Goal: Information Seeking & Learning: Learn about a topic

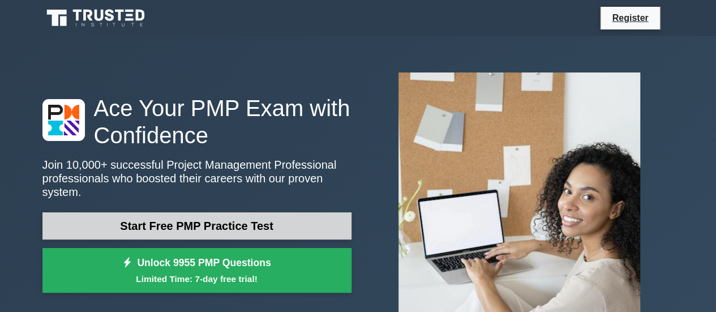
click at [249, 214] on link "Start Free PMP Practice Test" at bounding box center [196, 225] width 309 height 27
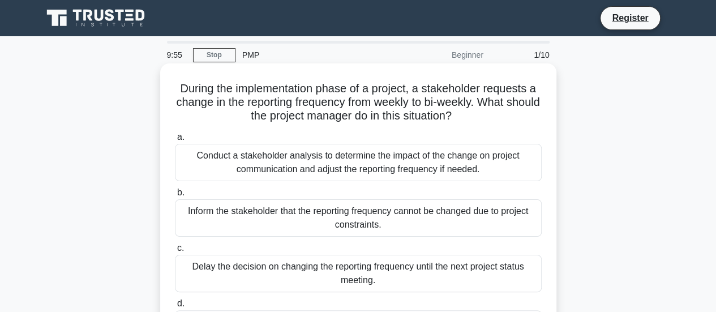
click at [176, 112] on h5 "During the implementation phase of a project, a stakeholder requests a change i…" at bounding box center [358, 103] width 369 height 42
click at [327, 162] on div "Conduct a stakeholder analysis to determine the impact of the change on project…" at bounding box center [358, 162] width 367 height 37
click at [175, 141] on input "a. Conduct a stakeholder analysis to determine the impact of the change on proj…" at bounding box center [175, 137] width 0 height 7
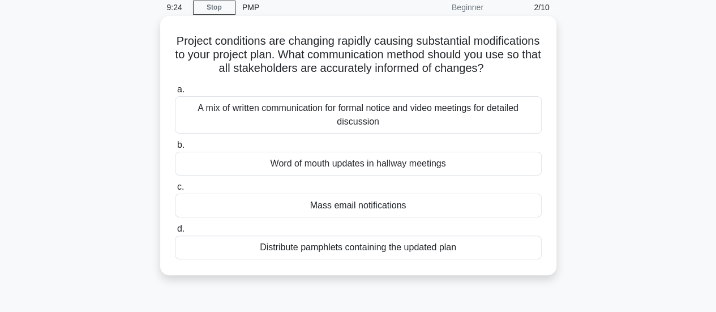
scroll to position [46, 0]
click at [277, 132] on div "A mix of written communication for formal notice and video meetings for detaile…" at bounding box center [358, 115] width 367 height 37
click at [175, 95] on input "a. A mix of written communication for formal notice and video meetings for deta…" at bounding box center [175, 90] width 0 height 7
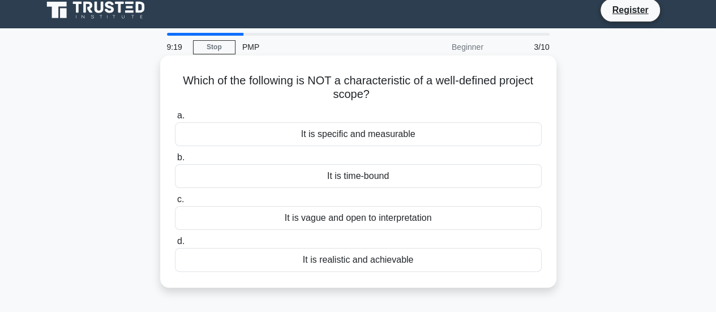
scroll to position [0, 0]
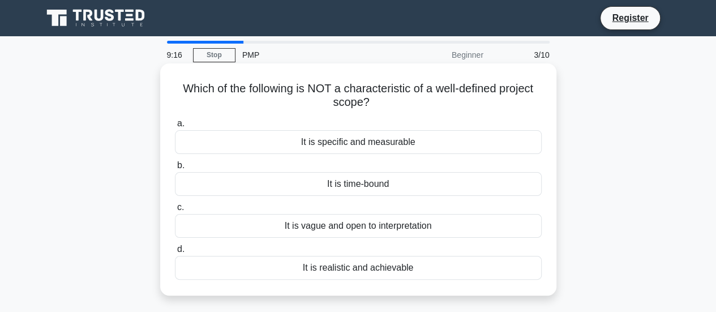
click at [283, 116] on div "a. It is specific and measurable b. It is time-bound" at bounding box center [358, 198] width 381 height 168
click at [319, 226] on div "It is vague and open to interpretation" at bounding box center [358, 226] width 367 height 24
click at [175, 211] on input "c. It is vague and open to interpretation" at bounding box center [175, 207] width 0 height 7
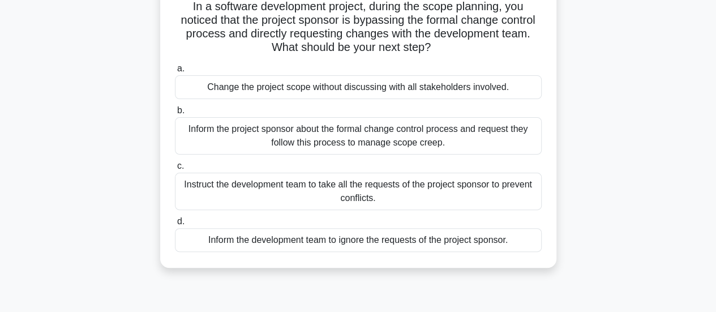
scroll to position [89, 0]
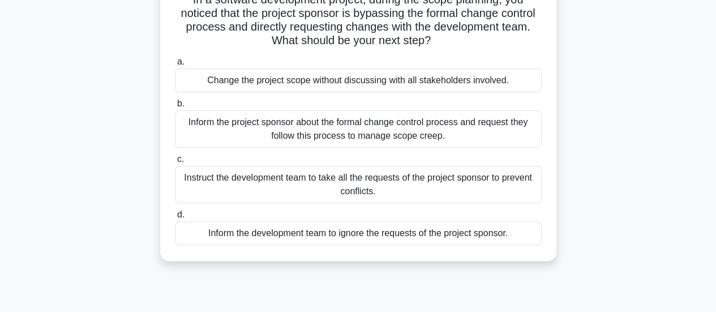
click at [247, 139] on div "Inform the project sponsor about the formal change control process and request …" at bounding box center [358, 128] width 367 height 37
click at [175, 108] on input "b. Inform the project sponsor about the formal change control process and reque…" at bounding box center [175, 103] width 0 height 7
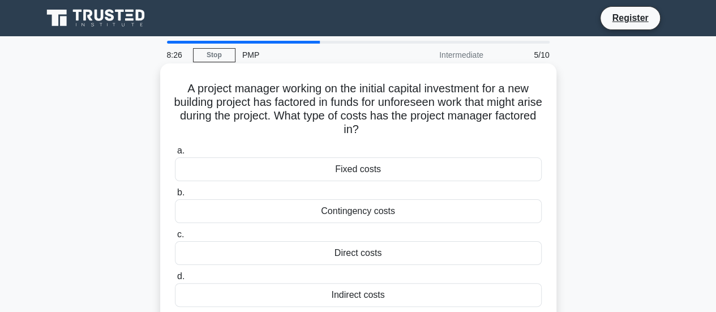
scroll to position [49, 0]
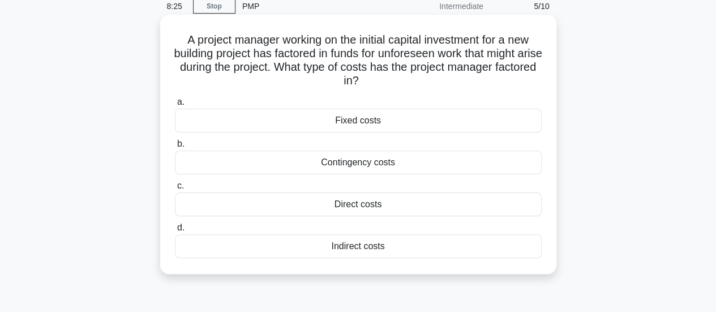
click at [280, 170] on div "Contingency costs" at bounding box center [358, 163] width 367 height 24
click at [175, 148] on input "b. Contingency costs" at bounding box center [175, 143] width 0 height 7
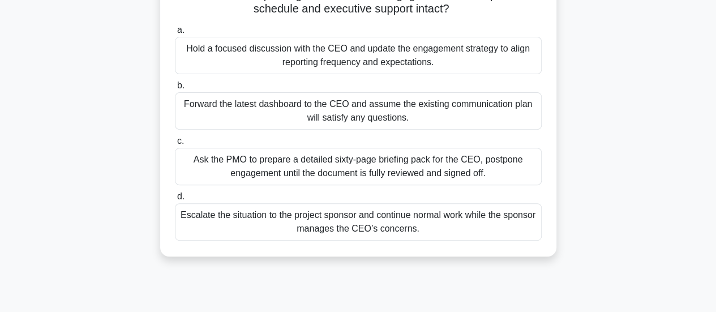
scroll to position [126, 0]
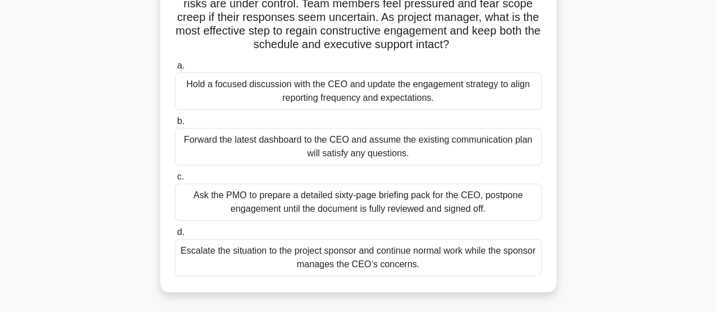
click at [317, 102] on div "Hold a focused discussion with the CEO and update the engagement strategy to al…" at bounding box center [358, 90] width 367 height 37
click at [175, 70] on input "a. Hold a focused discussion with the CEO and update the engagement strategy to…" at bounding box center [175, 65] width 0 height 7
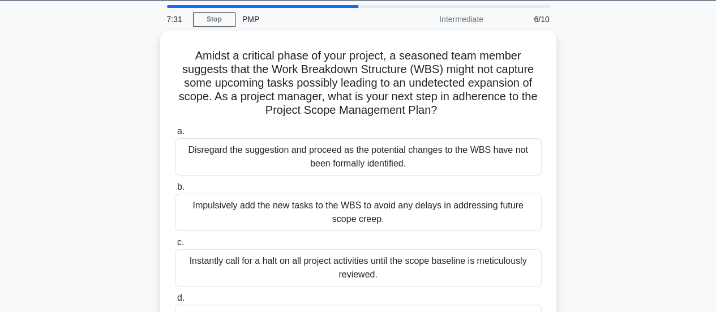
scroll to position [36, 0]
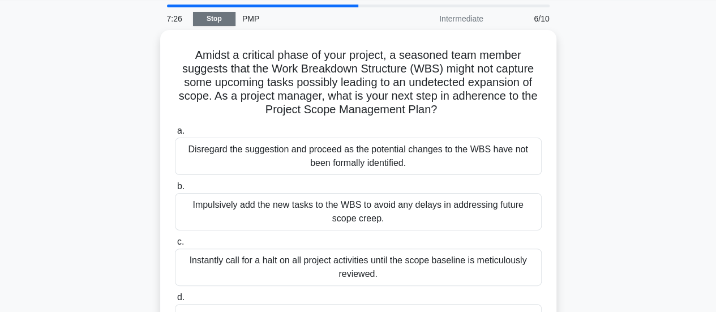
click at [224, 22] on link "Stop" at bounding box center [214, 19] width 42 height 14
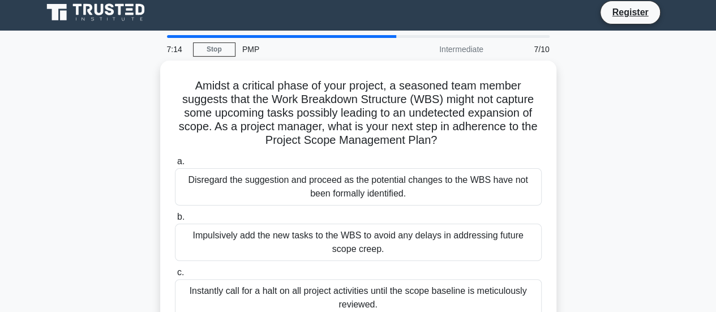
scroll to position [0, 0]
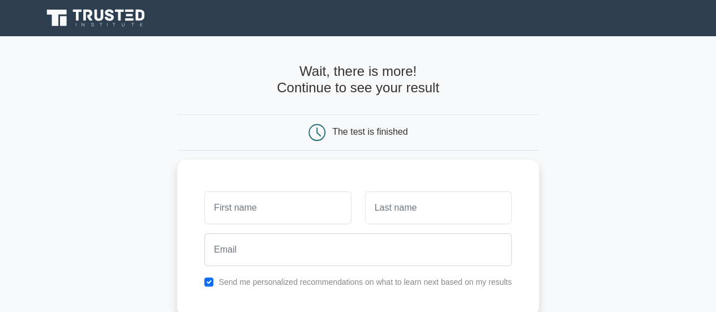
click at [539, 122] on main "Wait, there is more! Continue to see your result The test is finished and the" at bounding box center [358, 240] width 716 height 408
click at [345, 117] on div "The test is finished" at bounding box center [358, 132] width 362 height 36
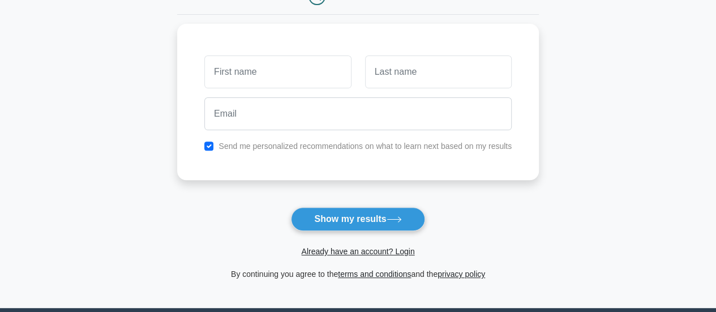
scroll to position [136, 0]
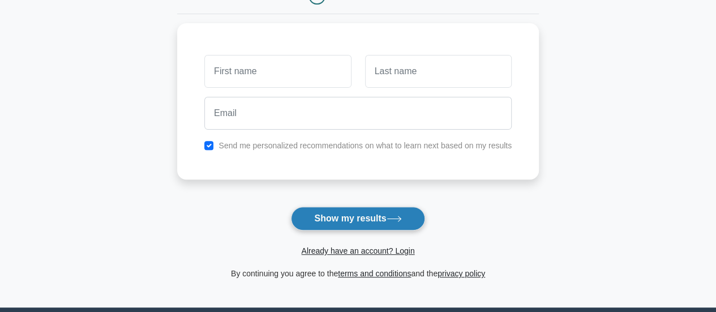
click at [348, 210] on button "Show my results" at bounding box center [358, 219] width 134 height 24
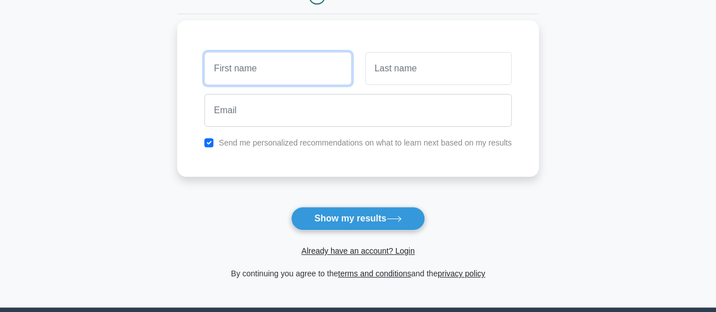
click at [287, 72] on input "text" at bounding box center [277, 68] width 147 height 33
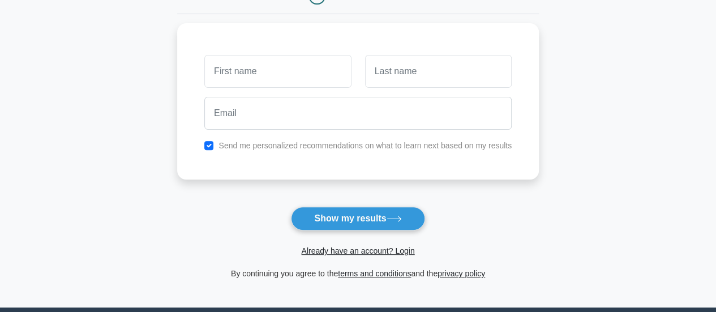
click at [116, 133] on main "Wait, there is more! Continue to see your result The test is finished and the" at bounding box center [358, 104] width 716 height 408
click at [210, 143] on input "checkbox" at bounding box center [208, 142] width 9 height 9
checkbox input "false"
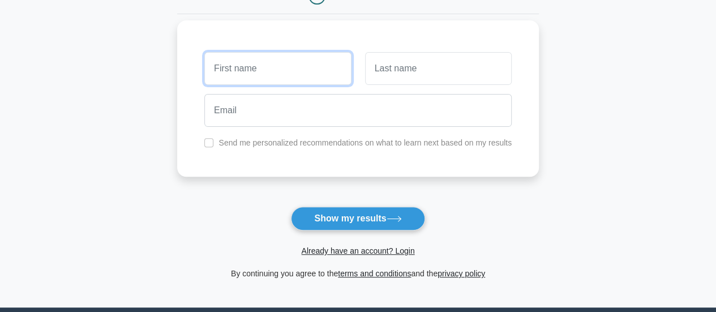
click at [237, 65] on input "text" at bounding box center [277, 68] width 147 height 33
